Goal: Navigation & Orientation: Find specific page/section

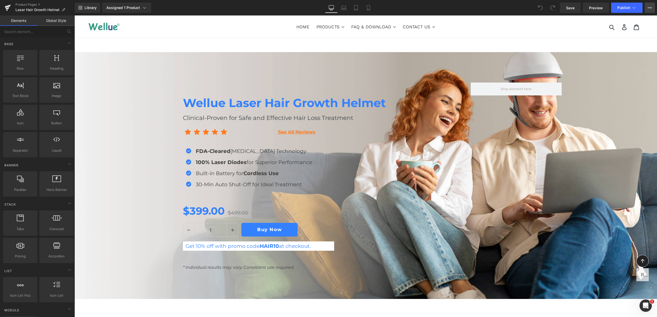
click at [651, 7] on icon at bounding box center [650, 8] width 4 height 4
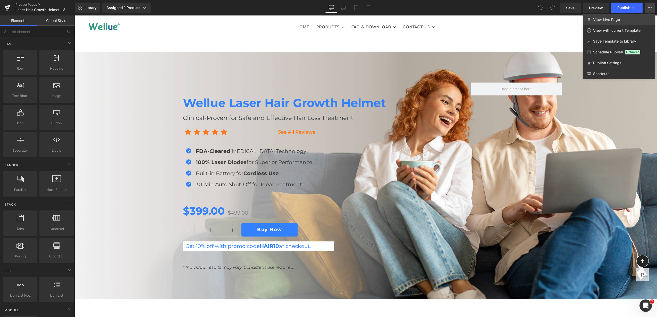
click at [630, 21] on link "View Live Page" at bounding box center [619, 19] width 72 height 11
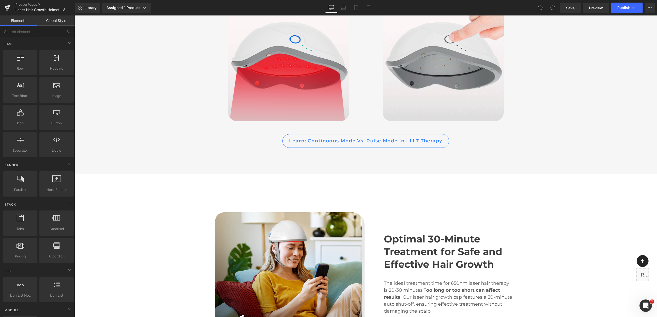
scroll to position [1804, 0]
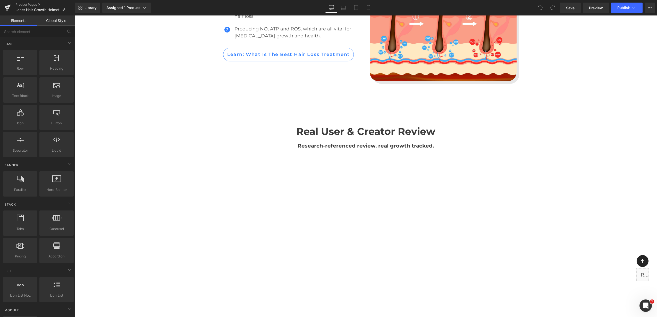
scroll to position [1643, 0]
